Goal: Information Seeking & Learning: Learn about a topic

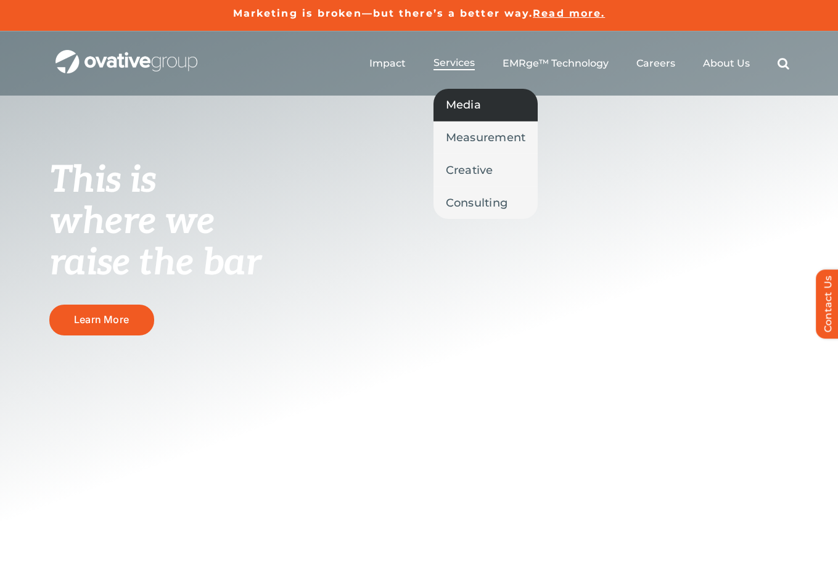
click at [464, 106] on span "Media" at bounding box center [463, 104] width 35 height 17
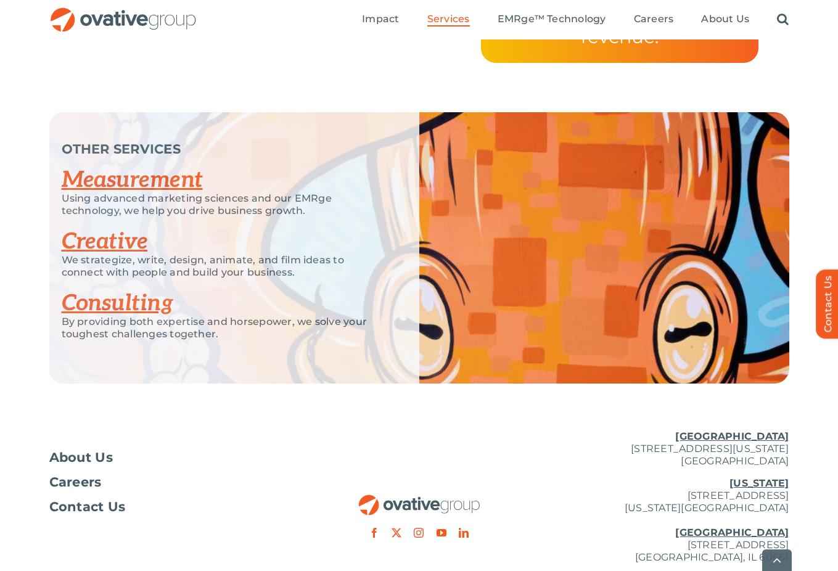
scroll to position [2677, 0]
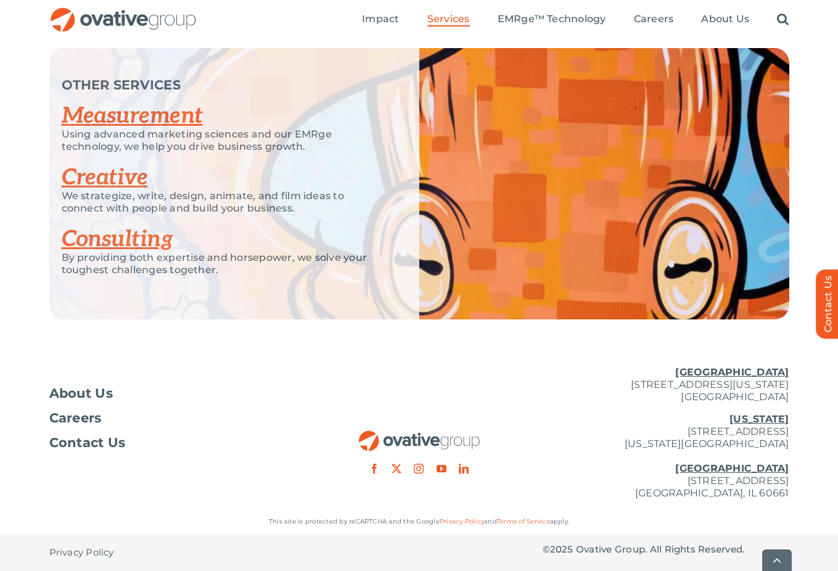
click at [167, 115] on link "Measurement" at bounding box center [132, 115] width 141 height 27
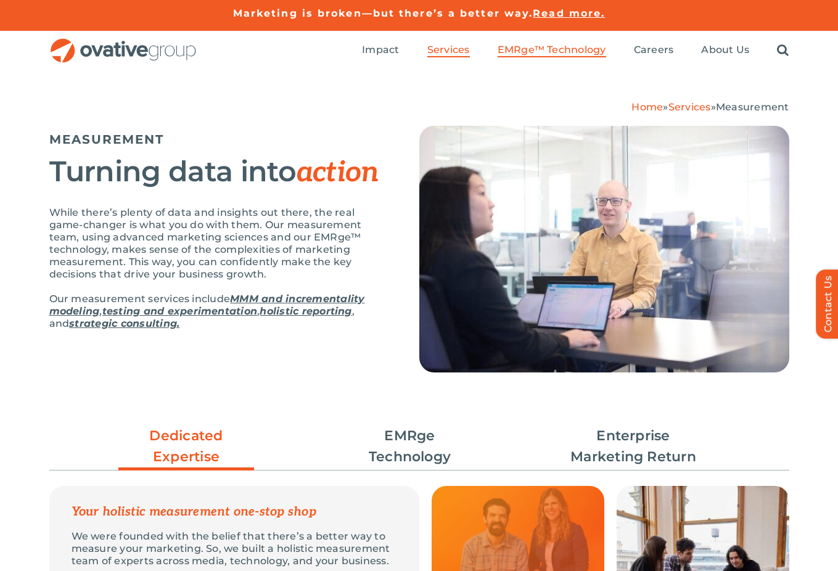
click at [553, 47] on span "EMRge™ Technology" at bounding box center [551, 50] width 108 height 12
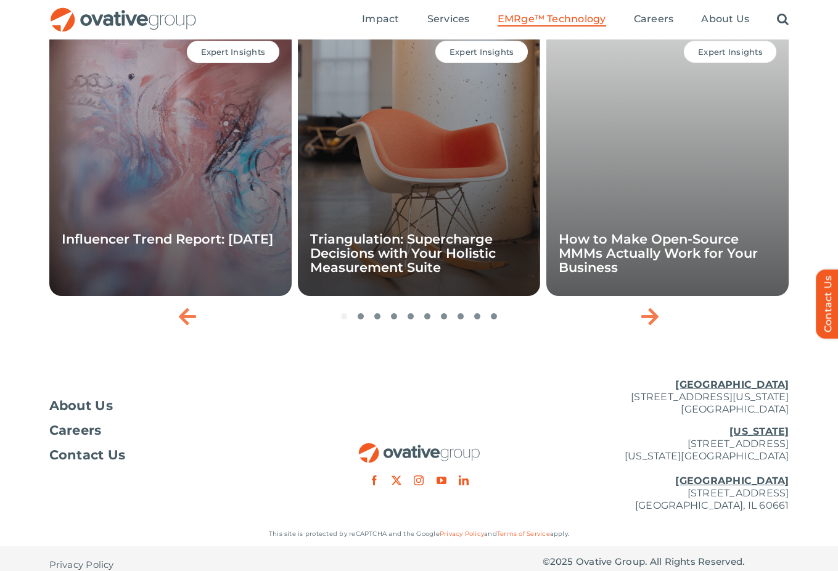
scroll to position [4073, 0]
